Goal: Task Accomplishment & Management: Manage account settings

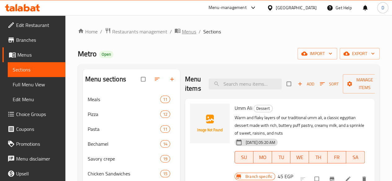
click at [184, 34] on span "Menus" at bounding box center [189, 31] width 14 height 7
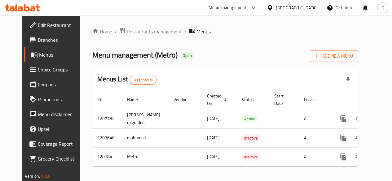
click at [127, 32] on span "Restaurants management" at bounding box center [154, 31] width 55 height 7
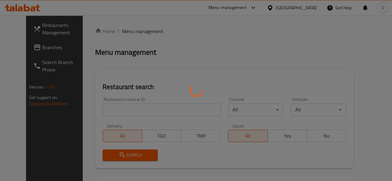
click at [119, 113] on div at bounding box center [196, 90] width 392 height 181
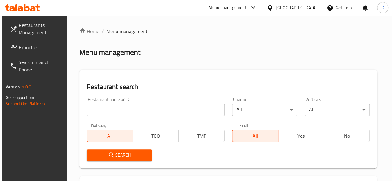
click at [119, 113] on input "search" at bounding box center [156, 110] width 138 height 12
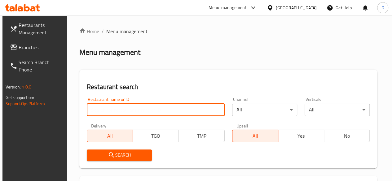
paste input "647480"
type input "647480"
click button "Search" at bounding box center [119, 155] width 65 height 11
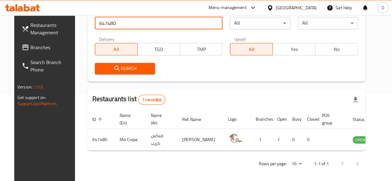
scroll to position [93, 0]
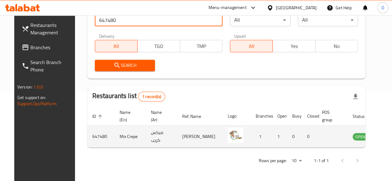
click at [385, 139] on icon "enhanced table" at bounding box center [388, 136] width 7 height 5
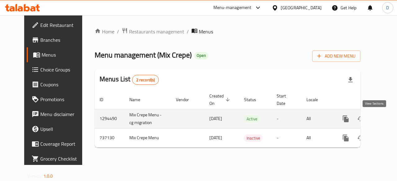
click at [386, 120] on icon "enhanced table" at bounding box center [389, 118] width 7 height 7
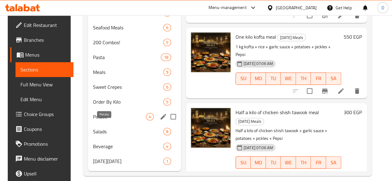
scroll to position [252, 0]
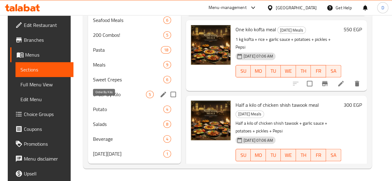
click at [112, 93] on span "Order By Kilo" at bounding box center [119, 94] width 53 height 7
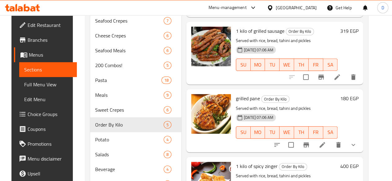
scroll to position [252, 0]
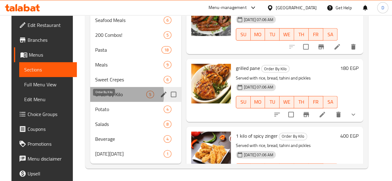
click at [108, 95] on span "Order By Kilo" at bounding box center [120, 94] width 51 height 7
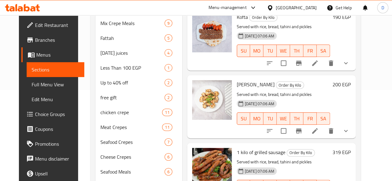
scroll to position [0, 0]
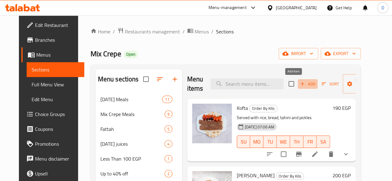
click at [299, 81] on span "Add" at bounding box center [307, 84] width 17 height 7
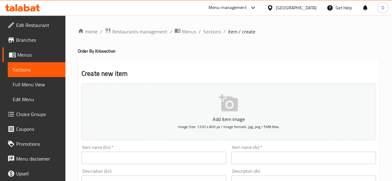
click at [257, 156] on input "text" at bounding box center [303, 158] width 145 height 12
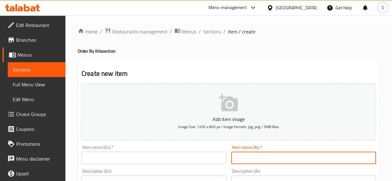
paste input "نص كيلو بانيه"
type input "نص كيلو بانيه"
drag, startPoint x: 145, startPoint y: 142, endPoint x: 143, endPoint y: 170, distance: 28.9
click at [145, 142] on div "Add item image Image Size: 1200 x 800 px / Image formats: jpg, png / 5MB Max." at bounding box center [228, 112] width 299 height 62
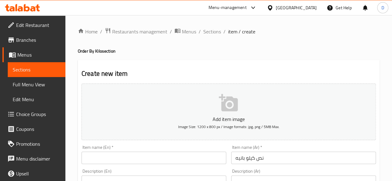
drag, startPoint x: 143, startPoint y: 150, endPoint x: 136, endPoint y: 147, distance: 7.1
click at [136, 147] on div "Item name (En)   * Item name (En) *" at bounding box center [153, 154] width 145 height 19
click at [117, 155] on input "text" at bounding box center [153, 158] width 145 height 12
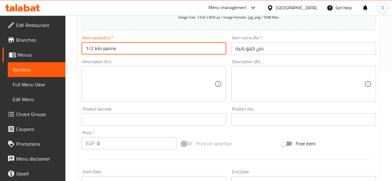
scroll to position [186, 0]
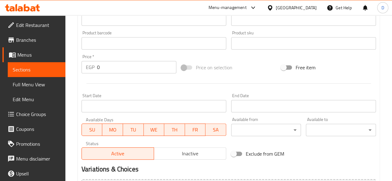
type input "1/2 kilo panne"
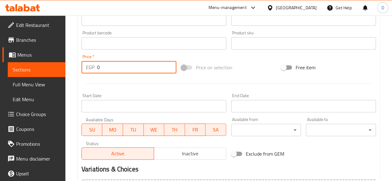
drag, startPoint x: 119, startPoint y: 66, endPoint x: 0, endPoint y: 35, distance: 122.9
click at [0, 35] on div "Edit Restaurant Branches Menus Sections Full Menu View Edit Menu Choice Groups …" at bounding box center [196, 40] width 392 height 423
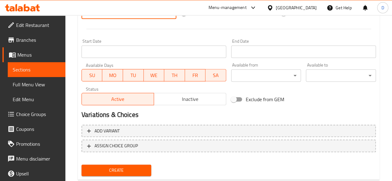
scroll to position [256, 0]
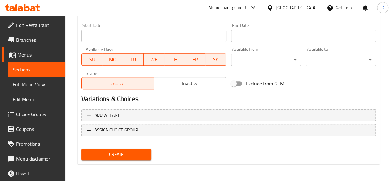
type input "250"
click at [121, 153] on span "Create" at bounding box center [116, 155] width 60 height 8
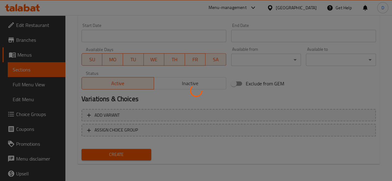
type input "0"
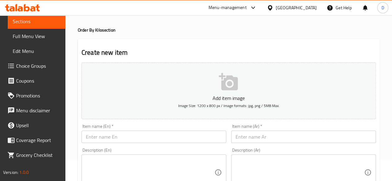
scroll to position [62, 0]
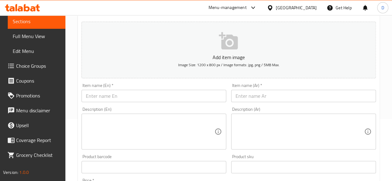
click at [183, 92] on input "text" at bounding box center [153, 96] width 145 height 12
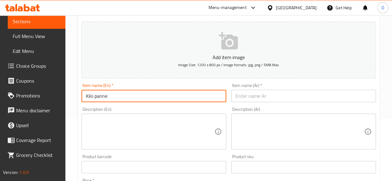
type input "Kilo panne"
click at [292, 86] on div "Item name (Ar)   * Item name (Ar) *" at bounding box center [303, 92] width 145 height 19
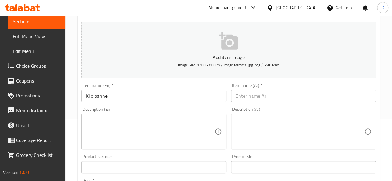
click at [288, 100] on input "text" at bounding box center [303, 96] width 145 height 12
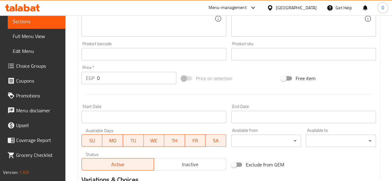
scroll to position [155, 0]
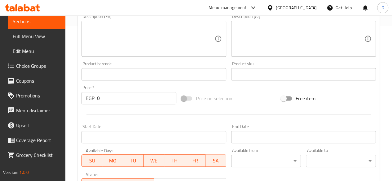
type input "كيلو بانيه"
drag, startPoint x: 107, startPoint y: 96, endPoint x: 87, endPoint y: 98, distance: 20.0
click at [88, 98] on div "EGP 0 Price *" at bounding box center [128, 98] width 95 height 12
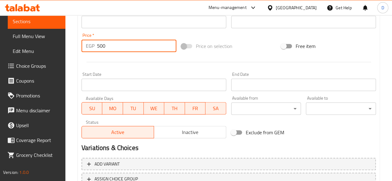
scroll to position [256, 0]
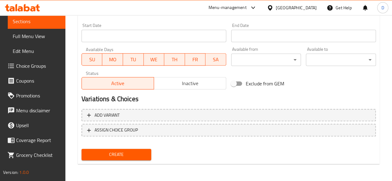
type input "500"
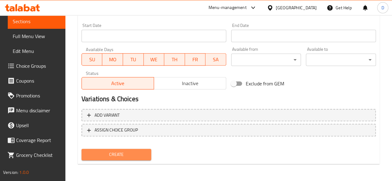
click at [123, 157] on span "Create" at bounding box center [116, 155] width 60 height 8
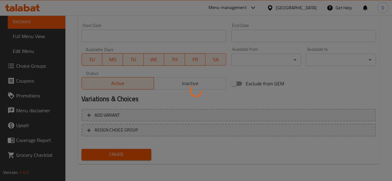
type input "0"
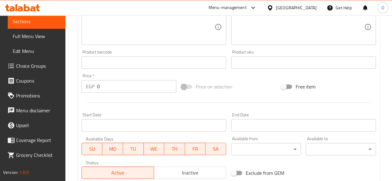
scroll to position [70, 0]
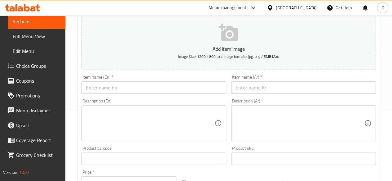
click at [144, 91] on input "text" at bounding box center [153, 87] width 145 height 12
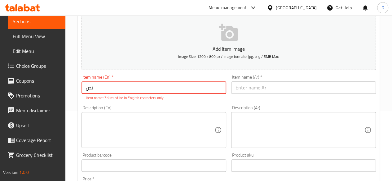
type input "ن"
click at [321, 87] on input "text" at bounding box center [303, 87] width 145 height 12
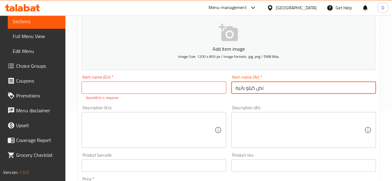
type input "نص كيلو بانيه"
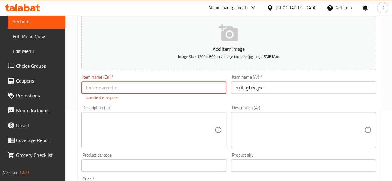
click at [167, 89] on input "text" at bounding box center [153, 87] width 145 height 12
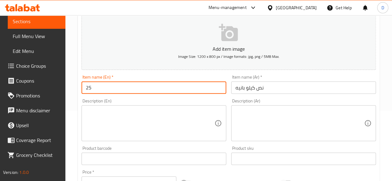
type input "2"
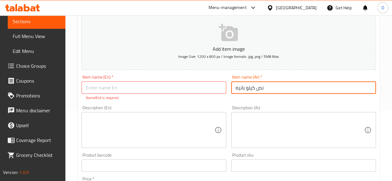
drag, startPoint x: 234, startPoint y: 90, endPoint x: 244, endPoint y: 91, distance: 10.7
click at [244, 91] on input "نص كيلو بانيه" at bounding box center [303, 87] width 145 height 12
type input "نص كيلو كفتة"
click at [191, 87] on input "text" at bounding box center [153, 87] width 145 height 12
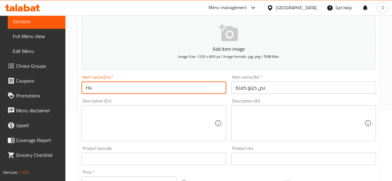
type input "H"
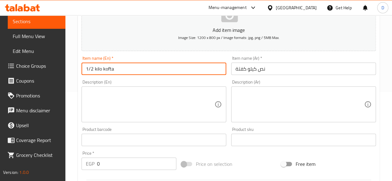
scroll to position [194, 0]
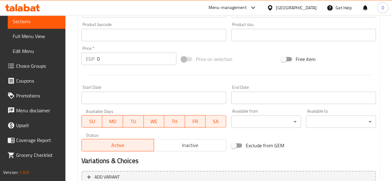
type input "1/2 kilo kofta"
drag, startPoint x: 123, startPoint y: 52, endPoint x: 120, endPoint y: 58, distance: 7.2
click at [121, 58] on div "Price   * EGP 0 Price *" at bounding box center [128, 55] width 95 height 19
click at [78, 59] on div "Create new item Add item image Image Size: 1200 x 800 px / Image formats: jpg, …" at bounding box center [229, 46] width 302 height 361
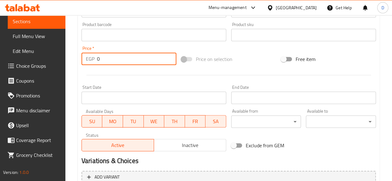
drag, startPoint x: 115, startPoint y: 58, endPoint x: 79, endPoint y: 70, distance: 38.6
click at [79, 70] on div "Create new item Add item image Image Size: 1200 x 800 px / Image formats: jpg, …" at bounding box center [229, 46] width 302 height 361
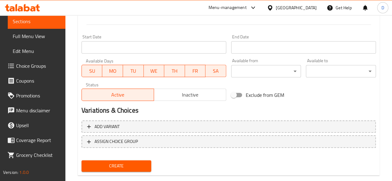
scroll to position [256, 0]
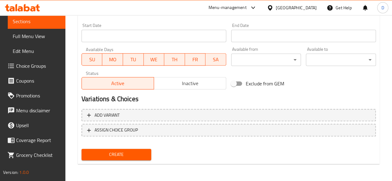
type input "250"
click at [135, 156] on span "Create" at bounding box center [116, 155] width 60 height 8
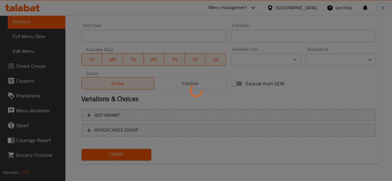
type input "0"
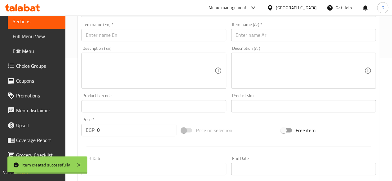
scroll to position [70, 0]
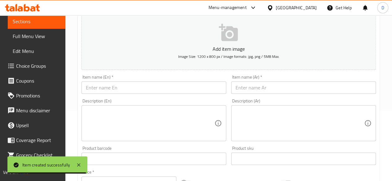
click at [302, 73] on div "Item name (Ar)   * Item name (Ar) *" at bounding box center [304, 85] width 150 height 24
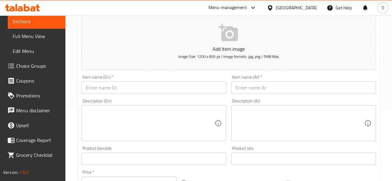
click at [301, 88] on input "text" at bounding box center [303, 87] width 145 height 12
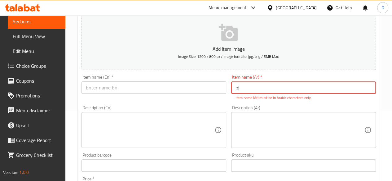
type input ";"
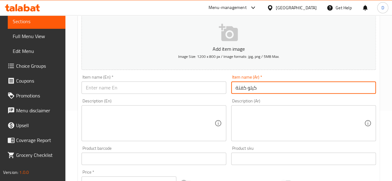
type input "كيلو كفتة"
drag, startPoint x: 174, startPoint y: 78, endPoint x: 177, endPoint y: 83, distance: 5.8
click at [175, 78] on div "Item name (En)   * Item name (En) *" at bounding box center [153, 84] width 145 height 19
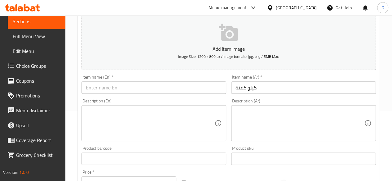
click at [180, 89] on input "text" at bounding box center [153, 87] width 145 height 12
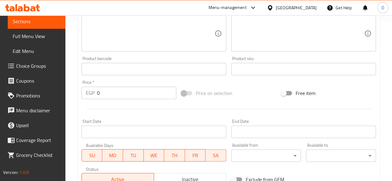
scroll to position [194, 0]
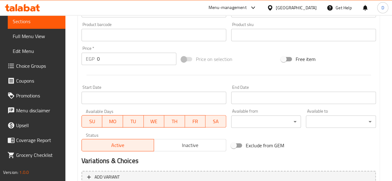
type input "Kilo kofta"
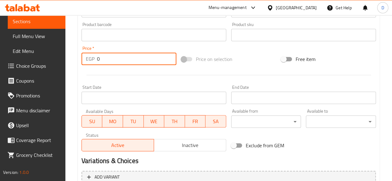
drag, startPoint x: 107, startPoint y: 61, endPoint x: 64, endPoint y: 60, distance: 42.1
click at [65, 60] on div "Edit Restaurant Branches Menus Sections Full Menu View Edit Menu Choice Groups …" at bounding box center [196, 32] width 392 height 423
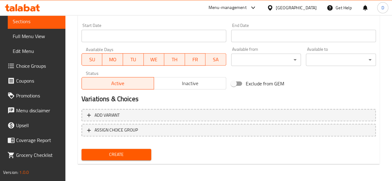
type input "500"
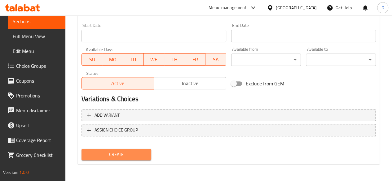
click at [107, 156] on span "Create" at bounding box center [116, 155] width 60 height 8
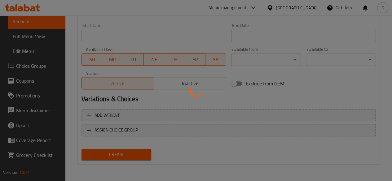
type input "0"
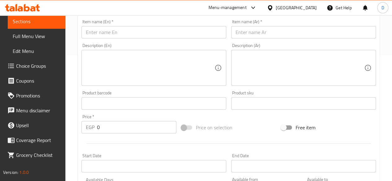
scroll to position [39, 0]
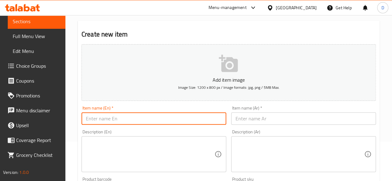
click at [169, 121] on input "text" at bounding box center [153, 118] width 145 height 12
click at [251, 119] on input "text" at bounding box center [303, 118] width 145 height 12
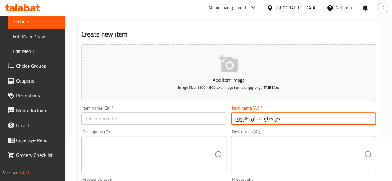
drag, startPoint x: 273, startPoint y: 119, endPoint x: 234, endPoint y: 119, distance: 39.0
click at [234, 119] on input "نص كيلو شيش طاووق" at bounding box center [303, 118] width 145 height 12
type input "نص كيلو شيش طاووق"
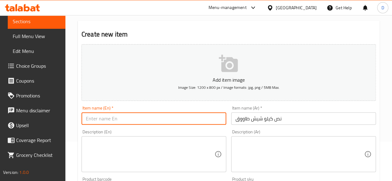
drag, startPoint x: 242, startPoint y: 119, endPoint x: 164, endPoint y: 124, distance: 78.5
click at [164, 124] on input "text" at bounding box center [153, 118] width 145 height 12
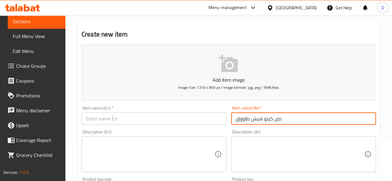
drag, startPoint x: 272, startPoint y: 117, endPoint x: 216, endPoint y: 130, distance: 57.3
click at [217, 131] on div "Add item image Image Size: 1200 x 800 px / Image formats: jpg, png / 5MB Max. I…" at bounding box center [228, 175] width 299 height 267
click at [196, 117] on input "text" at bounding box center [153, 118] width 145 height 12
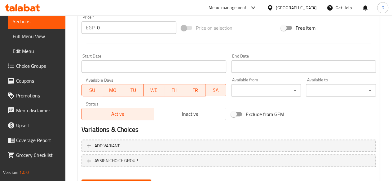
scroll to position [225, 0]
type input "Half kilo 250"
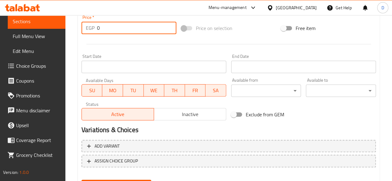
drag, startPoint x: 115, startPoint y: 26, endPoint x: 56, endPoint y: 36, distance: 59.0
click at [56, 36] on div "Edit Restaurant Branches Menus Sections Full Menu View Edit Menu Choice Groups …" at bounding box center [196, 1] width 392 height 423
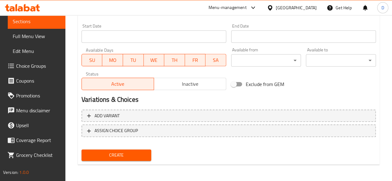
scroll to position [256, 0]
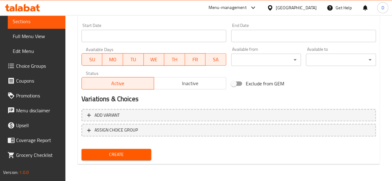
type input "250"
click at [133, 158] on span "Create" at bounding box center [116, 155] width 60 height 8
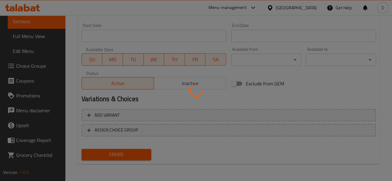
type input "0"
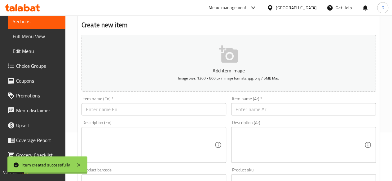
scroll to position [39, 0]
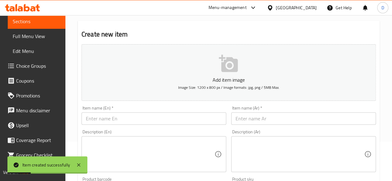
click at [260, 120] on input "text" at bounding box center [303, 118] width 145 height 12
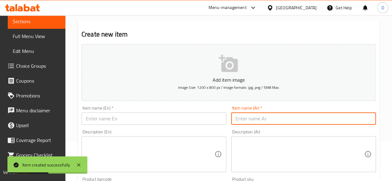
paste input "كيلو شيش طاووق"
type input "كيلو شيش طاووق"
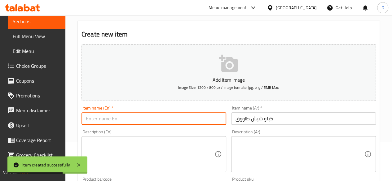
click at [188, 118] on input "text" at bounding box center [153, 118] width 145 height 12
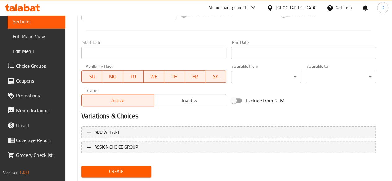
scroll to position [194, 0]
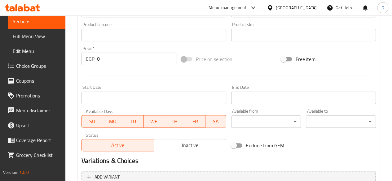
type input "[PERSON_NAME]"
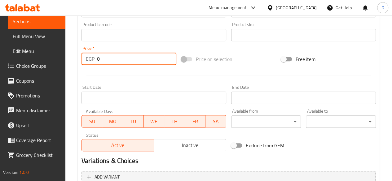
drag, startPoint x: 109, startPoint y: 61, endPoint x: 58, endPoint y: 70, distance: 51.2
click at [59, 70] on div "Edit Restaurant Branches Menus Sections Full Menu View Edit Menu Choice Groups …" at bounding box center [196, 32] width 392 height 423
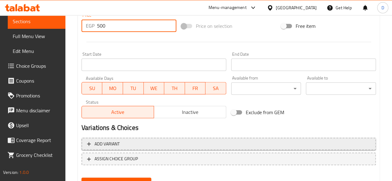
scroll to position [256, 0]
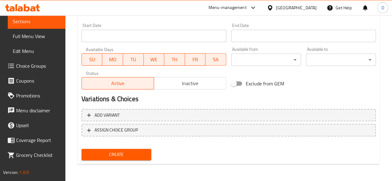
type input "500"
click at [122, 158] on button "Create" at bounding box center [116, 154] width 70 height 11
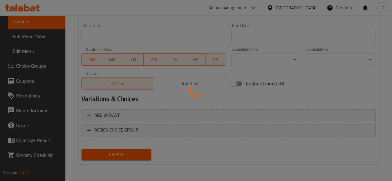
type input "0"
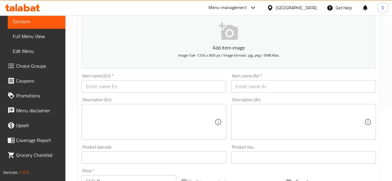
scroll to position [70, 0]
click at [143, 86] on input "text" at bounding box center [153, 87] width 145 height 12
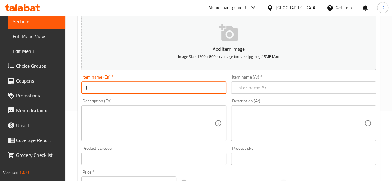
type input "J"
type input "Kilo grilled sausage"
click at [253, 88] on input "text" at bounding box center [303, 87] width 145 height 12
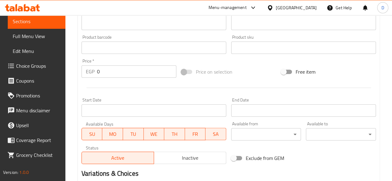
scroll to position [225, 0]
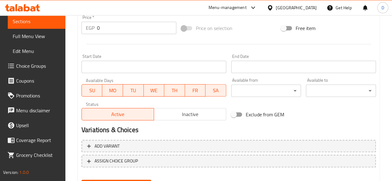
type input "كيلو سجق مشوى"
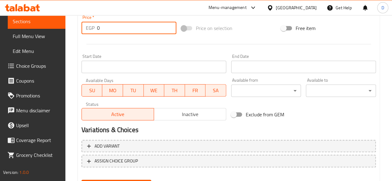
drag, startPoint x: 121, startPoint y: 29, endPoint x: 94, endPoint y: 39, distance: 29.5
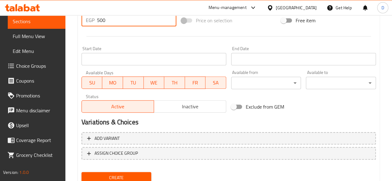
scroll to position [256, 0]
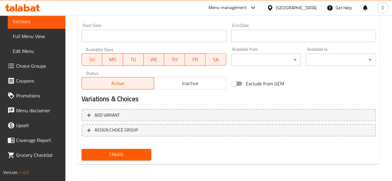
type input "500"
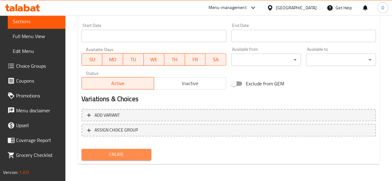
click at [139, 154] on span "Create" at bounding box center [116, 155] width 60 height 8
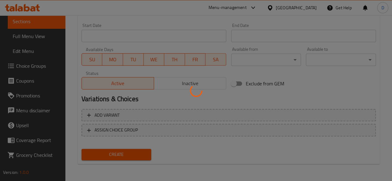
type input "0"
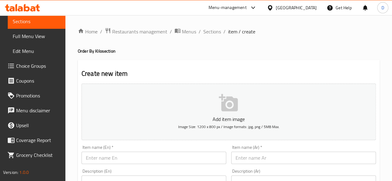
scroll to position [0, 0]
click at [115, 33] on span "Restaurants management" at bounding box center [139, 31] width 55 height 7
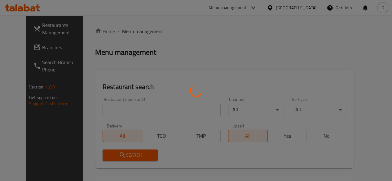
drag, startPoint x: 112, startPoint y: 100, endPoint x: 115, endPoint y: 102, distance: 3.6
click at [112, 100] on div at bounding box center [196, 90] width 392 height 181
click at [127, 111] on div at bounding box center [196, 90] width 392 height 181
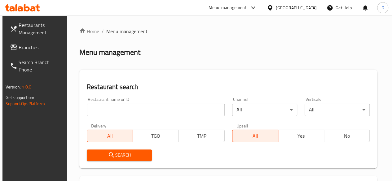
click at [147, 117] on div "Restaurant name or ID Restaurant name or ID" at bounding box center [155, 107] width 145 height 26
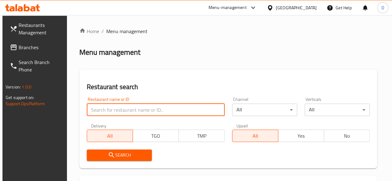
click at [139, 107] on input "search" at bounding box center [156, 110] width 138 height 12
click button "Search" at bounding box center [119, 155] width 65 height 11
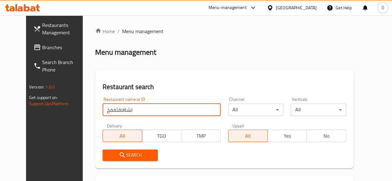
type input "لشةلاقثفف"
click at [143, 108] on input "لشةلاقثفف" at bounding box center [162, 110] width 118 height 12
drag, startPoint x: 112, startPoint y: 111, endPoint x: 82, endPoint y: 96, distance: 32.4
click at [56, 114] on div "Restaurants Management Branches Search Branch Phone Version: 1.0.0 Get support …" at bounding box center [196, 137] width 340 height 245
click at [144, 110] on input "لشةلاقثفف" at bounding box center [162, 110] width 118 height 12
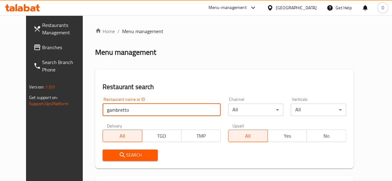
type input "gambretto"
click button "Search" at bounding box center [130, 155] width 55 height 11
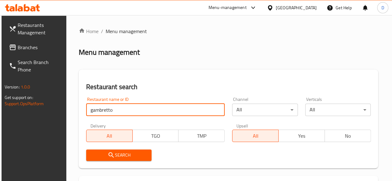
click at [108, 29] on span "Menu management" at bounding box center [126, 31] width 41 height 7
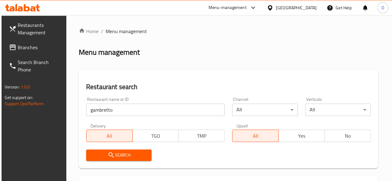
click at [108, 29] on span "Menu management" at bounding box center [126, 31] width 41 height 7
click at [30, 33] on span "Restaurants Management" at bounding box center [40, 28] width 44 height 15
